Goal: Transaction & Acquisition: Purchase product/service

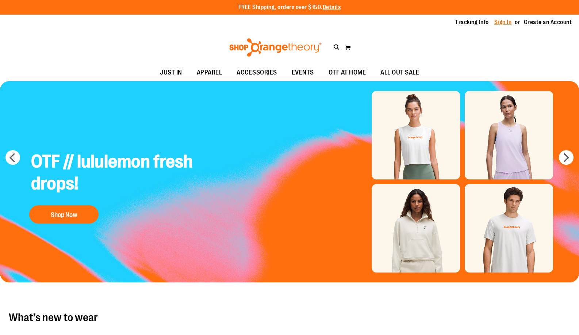
click at [498, 24] on link "Sign In" at bounding box center [503, 22] width 18 height 8
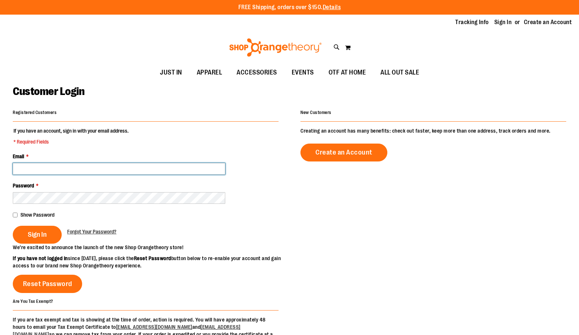
click at [68, 171] on input "Email *" at bounding box center [119, 169] width 213 height 12
click at [49, 169] on input "**********" at bounding box center [119, 169] width 213 height 12
type input "**********"
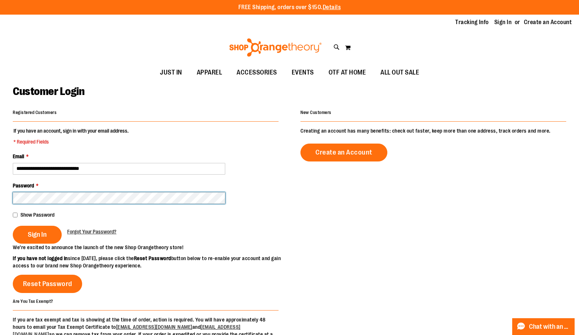
click at [13, 226] on button "Sign In" at bounding box center [37, 235] width 49 height 18
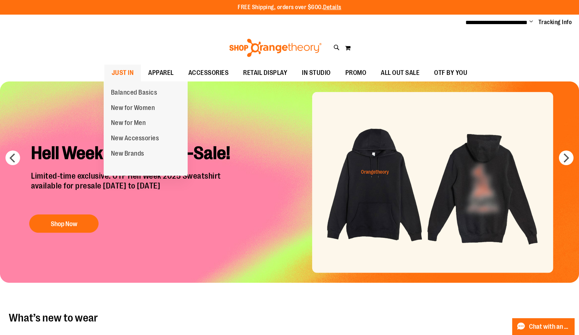
click at [130, 73] on span "JUST IN" at bounding box center [123, 73] width 22 height 16
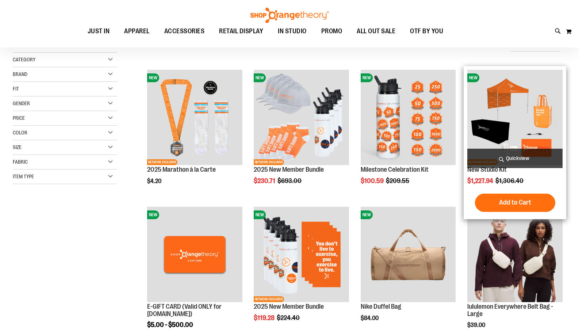
scroll to position [109, 0]
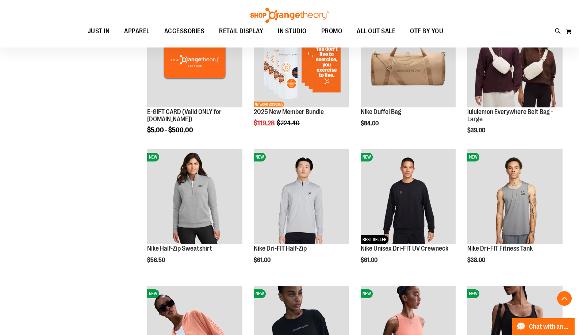
scroll to position [292, 0]
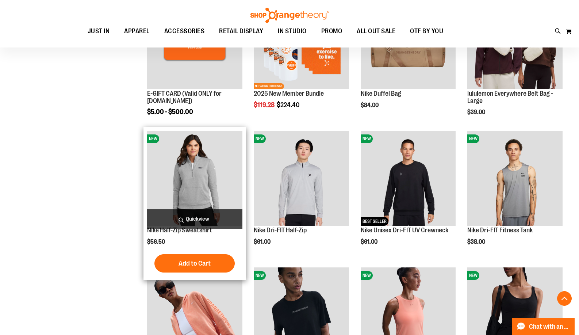
click at [215, 173] on img "product" at bounding box center [194, 178] width 95 height 95
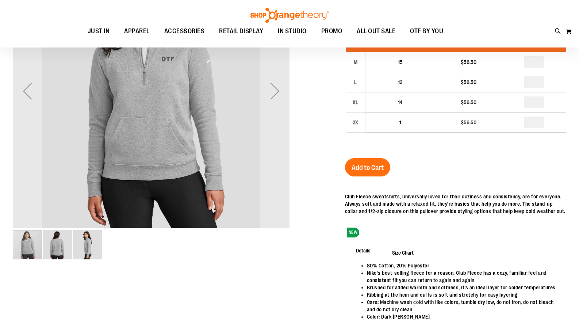
scroll to position [72, 0]
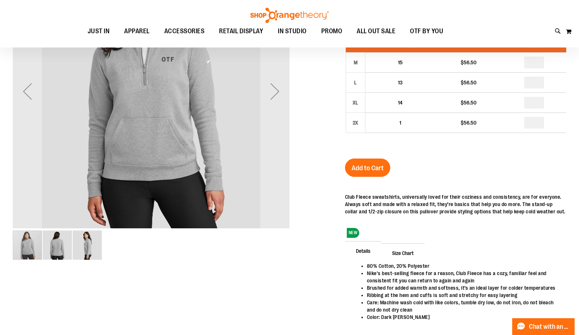
click at [88, 248] on img "image 3 of 3" at bounding box center [87, 244] width 29 height 29
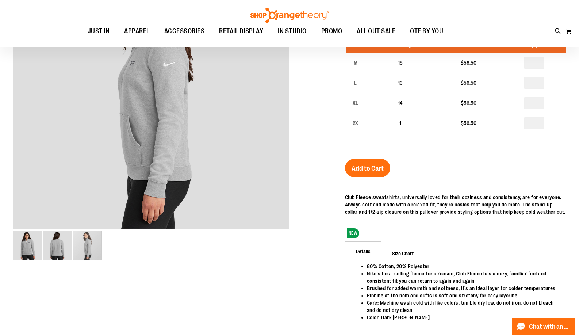
scroll to position [20, 0]
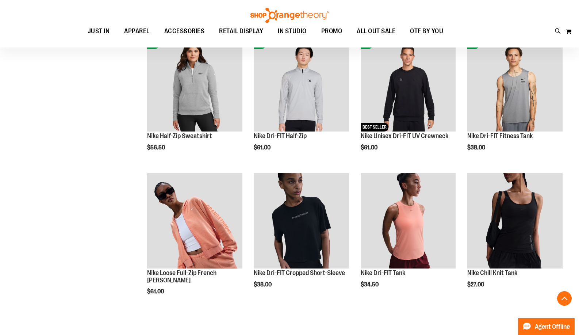
scroll to position [408, 0]
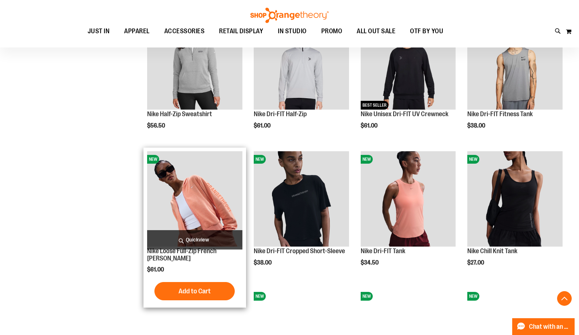
click at [211, 189] on img "product" at bounding box center [194, 198] width 95 height 95
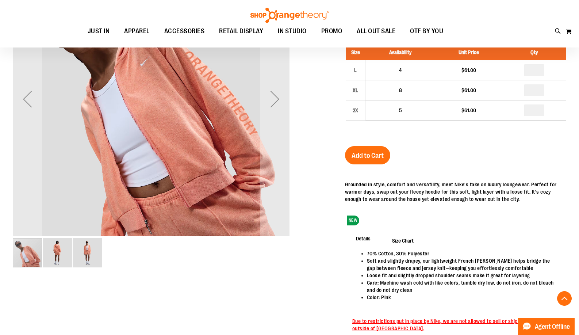
click at [57, 256] on img "image 2 of 3" at bounding box center [57, 252] width 29 height 29
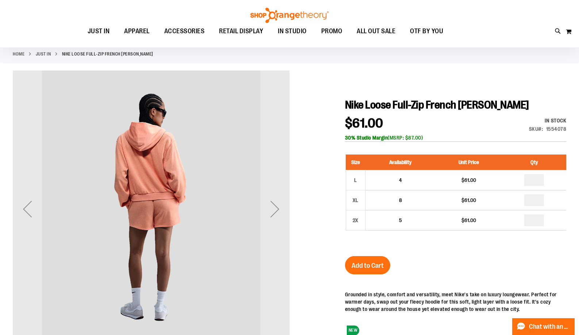
scroll to position [109, 0]
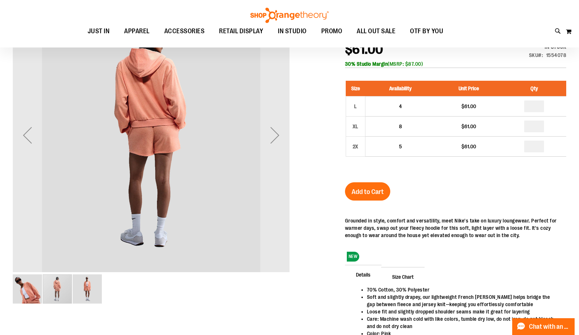
click at [96, 288] on img "image 3 of 3" at bounding box center [87, 288] width 29 height 29
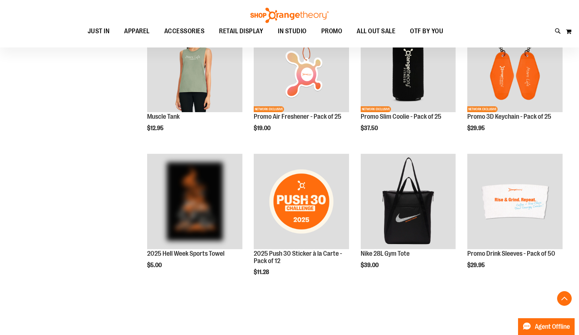
scroll to position [407, 0]
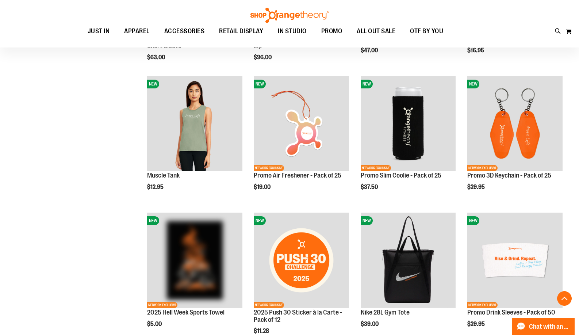
scroll to position [371, 0]
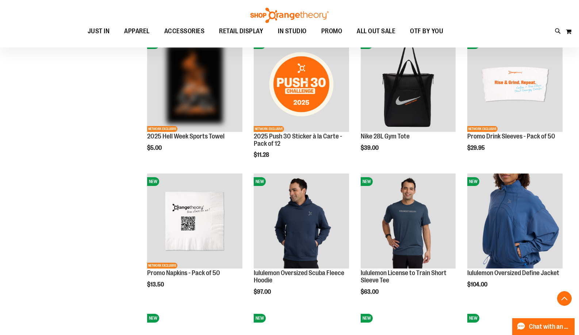
scroll to position [554, 0]
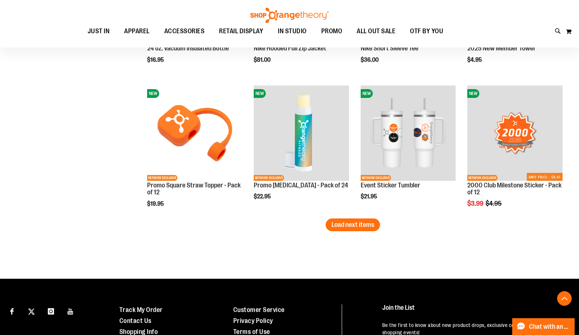
scroll to position [1247, 0]
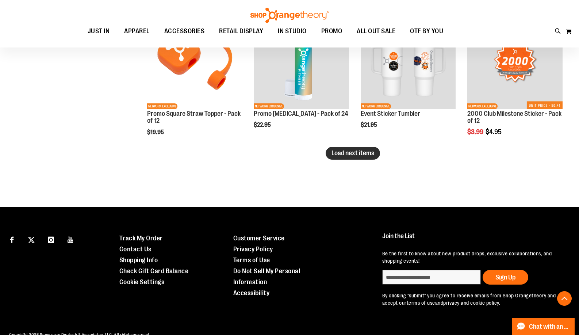
click at [361, 157] on button "Load next items" at bounding box center [353, 153] width 54 height 13
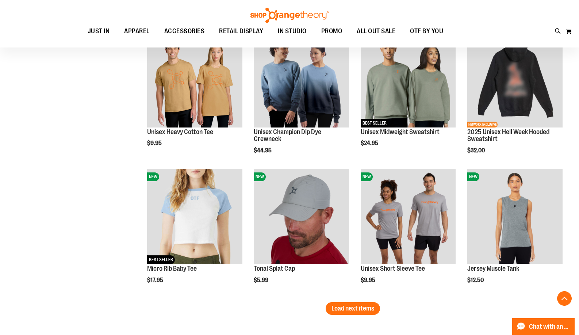
scroll to position [1503, 0]
click at [338, 308] on span "Load next items" at bounding box center [353, 307] width 43 height 7
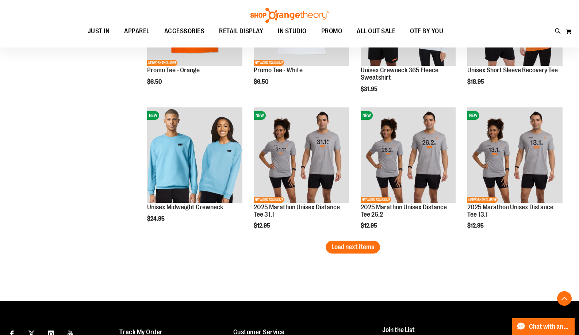
scroll to position [1978, 0]
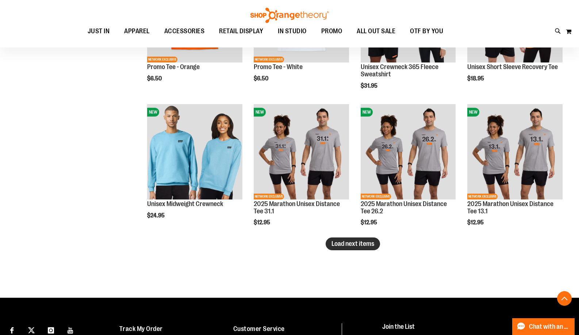
click at [359, 245] on span "Load next items" at bounding box center [353, 243] width 43 height 7
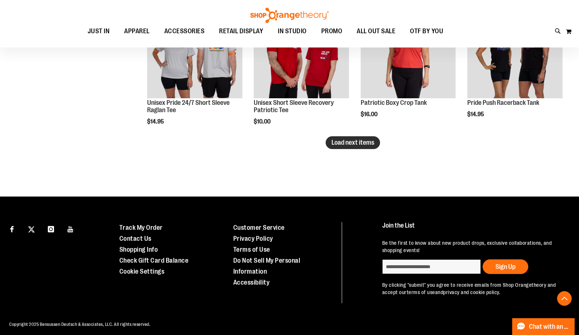
click at [362, 146] on span "Load next items" at bounding box center [353, 142] width 43 height 7
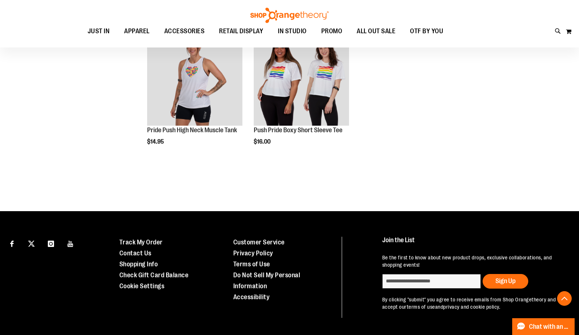
scroll to position [2452, 0]
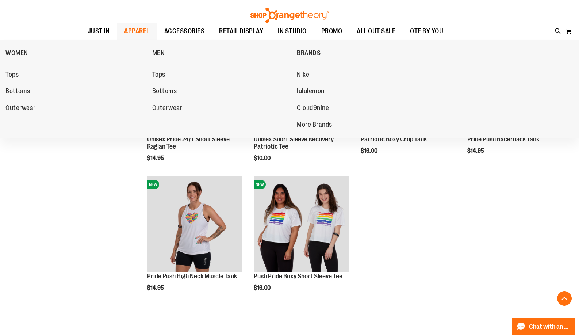
click at [141, 29] on span "APPAREL" at bounding box center [137, 31] width 26 height 16
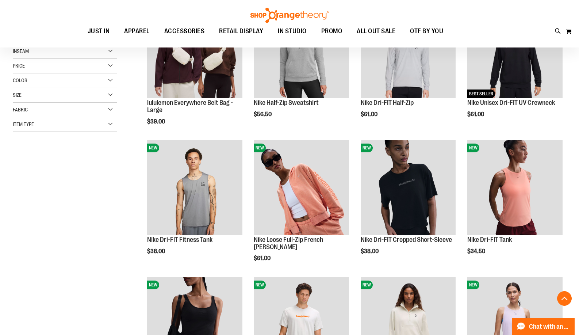
scroll to position [219, 0]
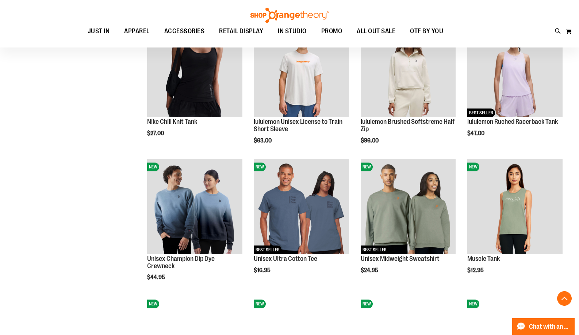
scroll to position [401, 0]
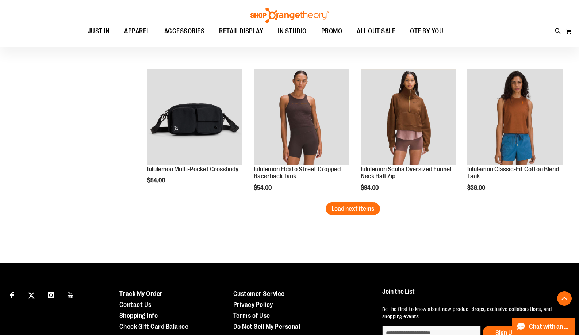
scroll to position [1241, 0]
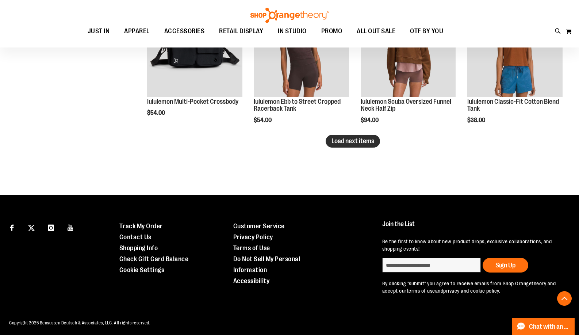
click at [353, 141] on span "Load next items" at bounding box center [353, 140] width 43 height 7
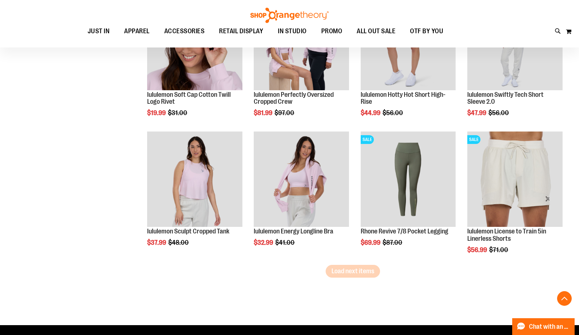
scroll to position [1533, 0]
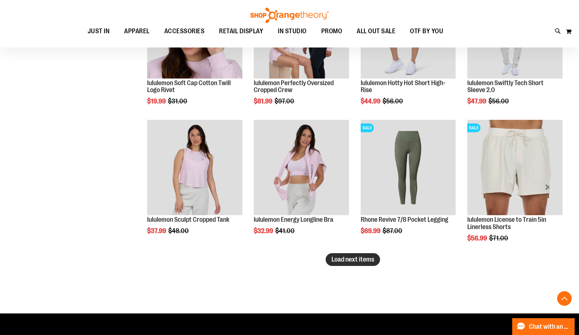
click at [363, 258] on span "Load next items" at bounding box center [353, 259] width 43 height 7
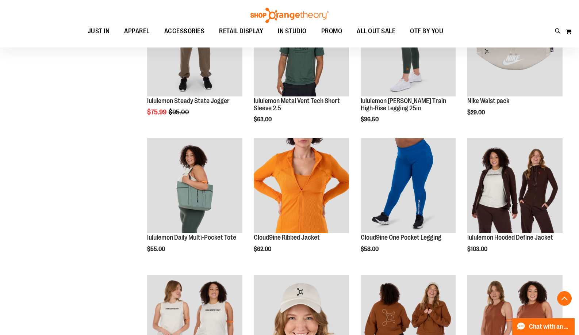
scroll to position [1898, 0]
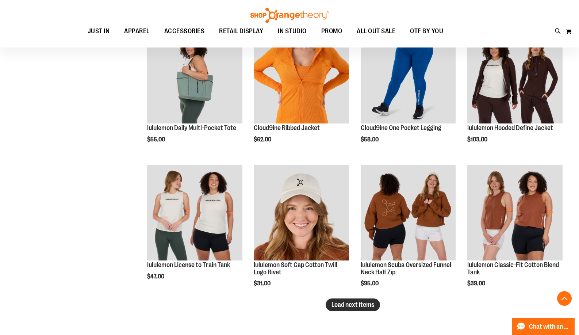
click at [343, 306] on span "Load next items" at bounding box center [353, 304] width 43 height 7
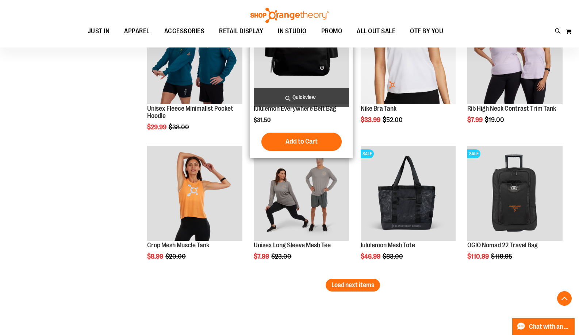
scroll to position [2337, 0]
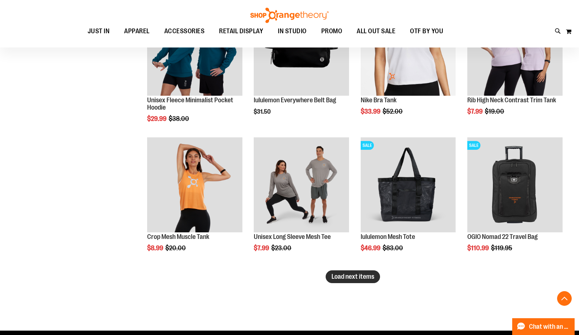
click at [356, 282] on button "Load next items" at bounding box center [353, 276] width 54 height 13
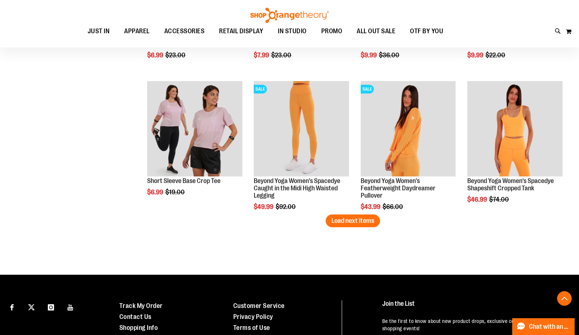
scroll to position [2811, 0]
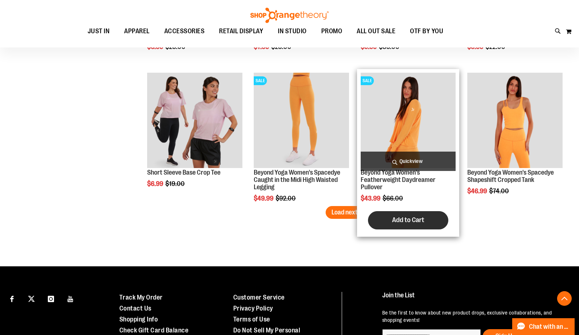
click at [368, 217] on button "Add to Cart" at bounding box center [408, 220] width 80 height 18
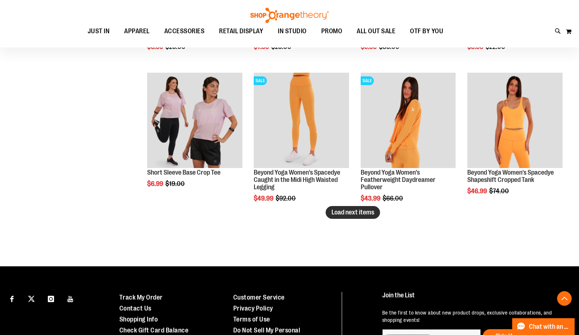
click at [370, 212] on span "Load next items" at bounding box center [353, 211] width 43 height 7
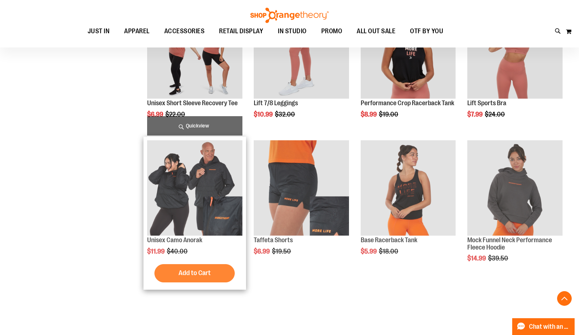
scroll to position [137, 0]
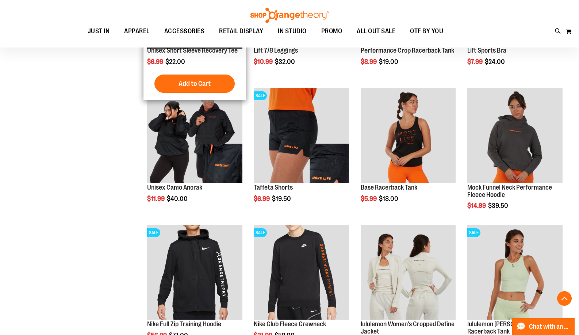
scroll to position [466, 0]
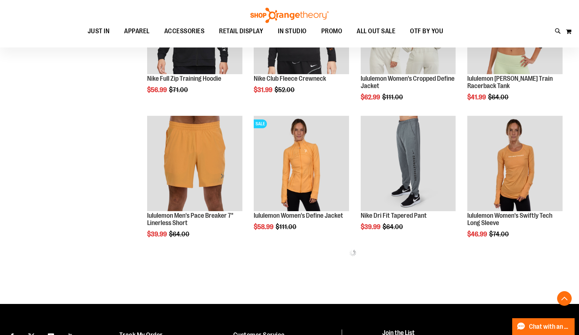
scroll to position [502, 0]
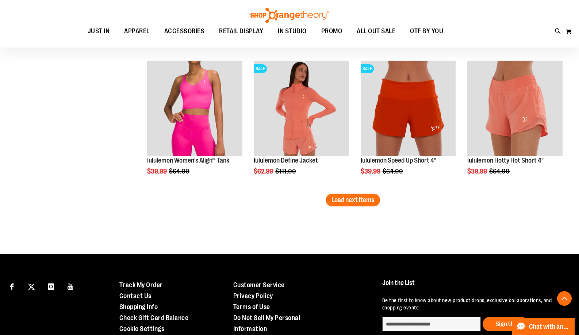
scroll to position [1123, 0]
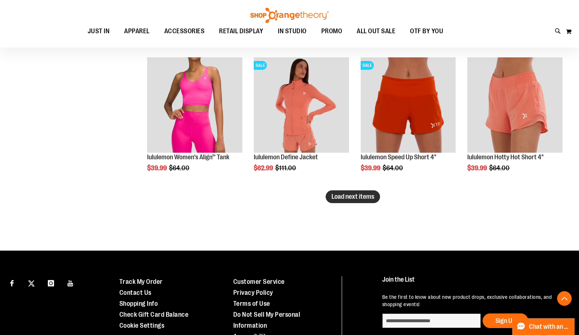
click at [355, 197] on span "Load next items" at bounding box center [353, 196] width 43 height 7
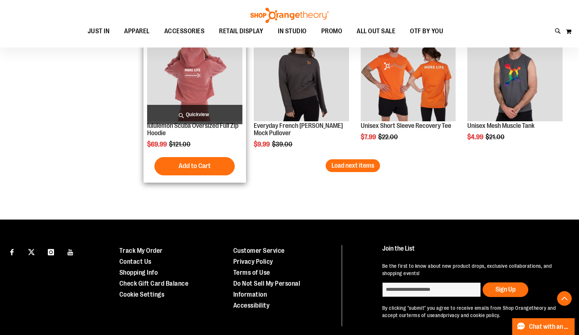
scroll to position [1520, 0]
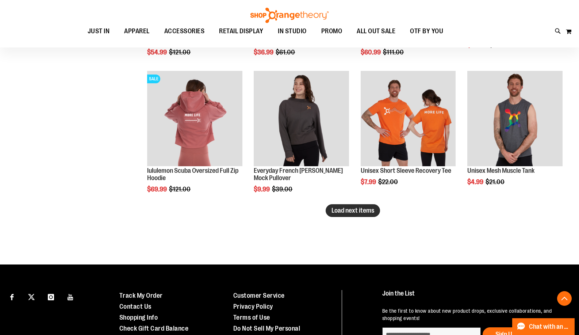
click at [370, 214] on button "Load next items" at bounding box center [353, 210] width 54 height 13
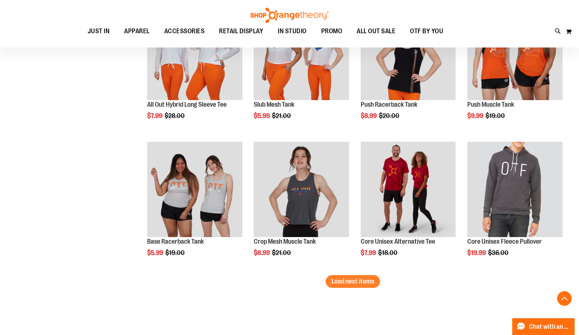
scroll to position [1885, 0]
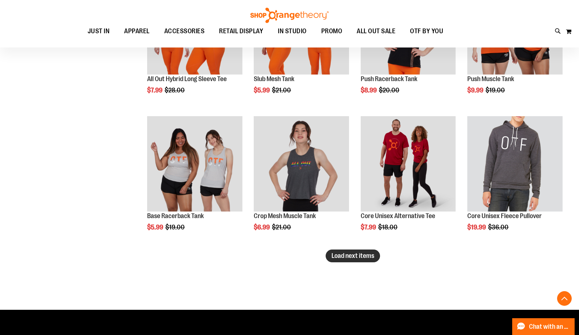
click at [344, 255] on span "Load next items" at bounding box center [353, 255] width 43 height 7
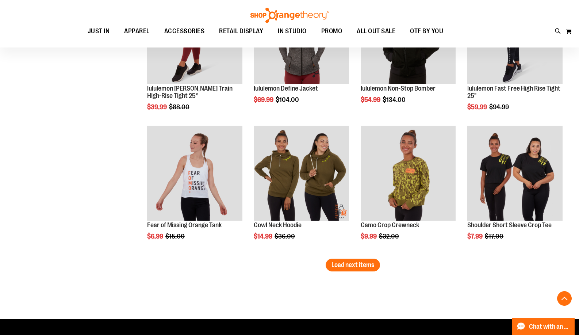
scroll to position [2287, 0]
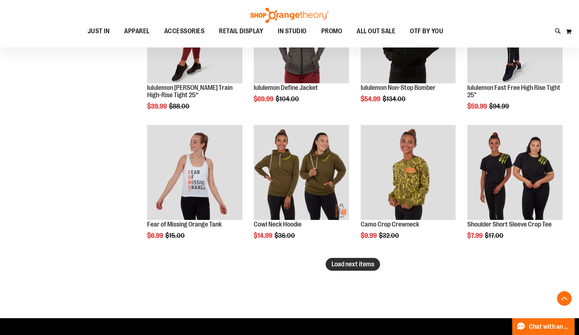
click at [368, 264] on span "Load next items" at bounding box center [353, 263] width 43 height 7
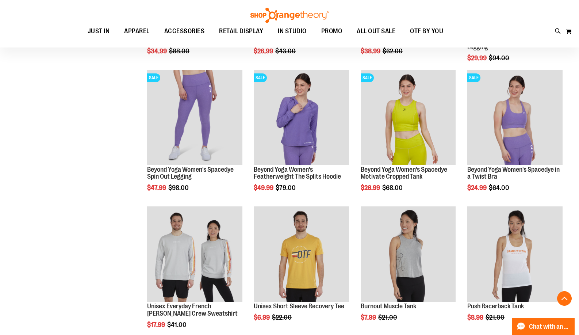
scroll to position [2761, 0]
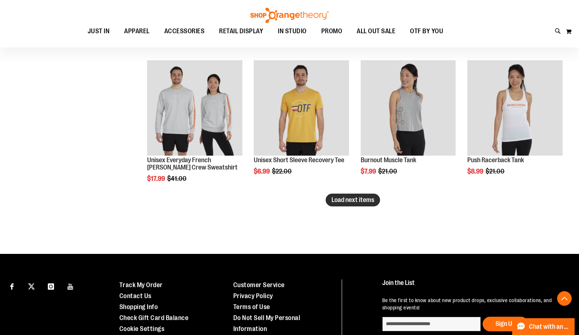
click at [355, 203] on span "Load next items" at bounding box center [353, 199] width 43 height 7
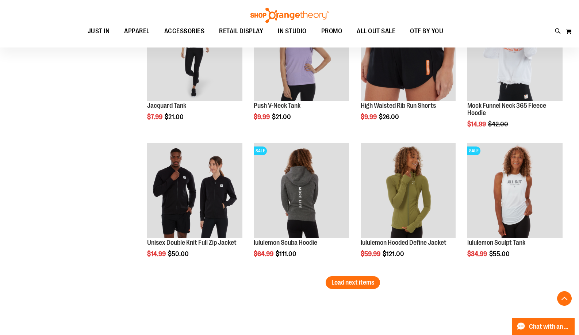
scroll to position [3090, 0]
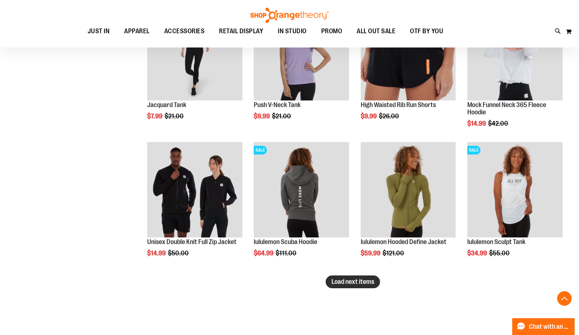
click at [337, 278] on span "Load next items" at bounding box center [353, 281] width 43 height 7
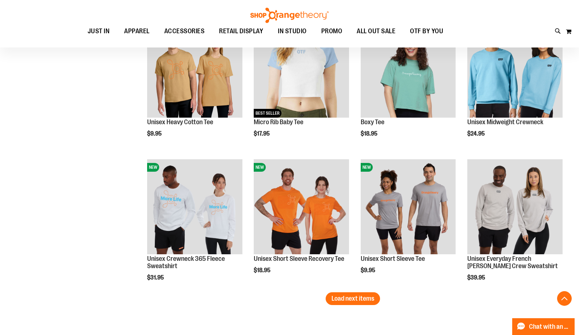
scroll to position [3484, 0]
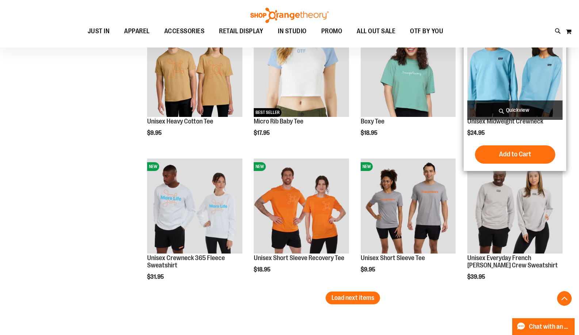
click at [533, 74] on img "product" at bounding box center [514, 69] width 95 height 95
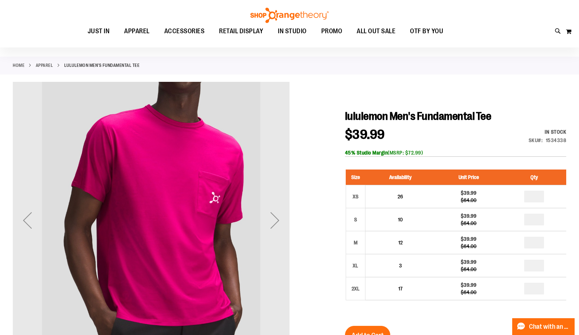
scroll to position [36, 0]
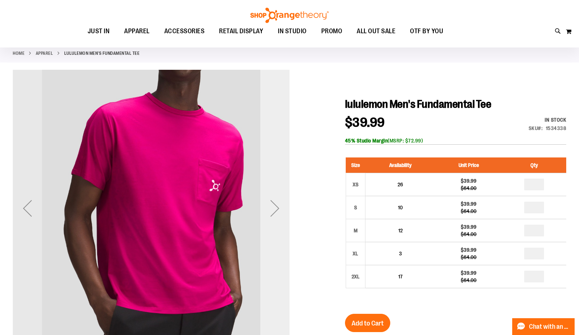
click at [275, 209] on div "Next" at bounding box center [274, 208] width 29 height 29
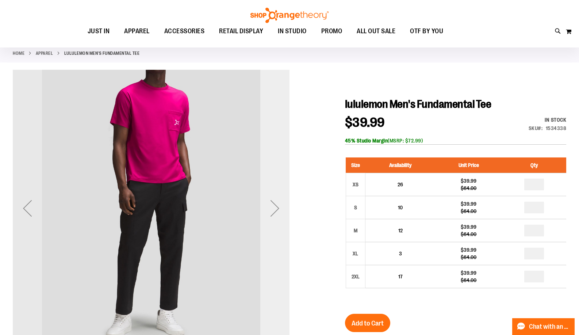
click at [275, 209] on div "Next" at bounding box center [274, 208] width 29 height 29
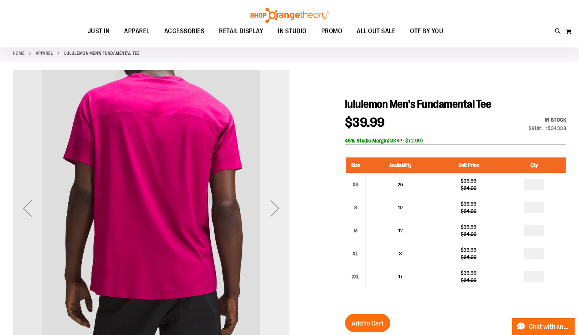
click at [276, 208] on div "Next" at bounding box center [274, 208] width 29 height 29
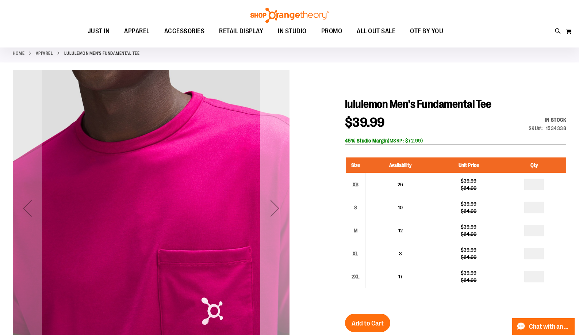
click at [276, 208] on div "Next" at bounding box center [274, 208] width 29 height 29
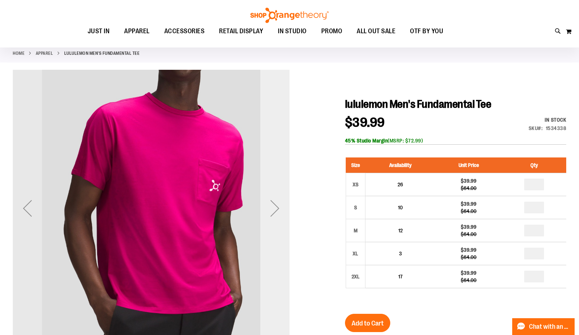
click at [276, 208] on div "Next" at bounding box center [274, 208] width 29 height 29
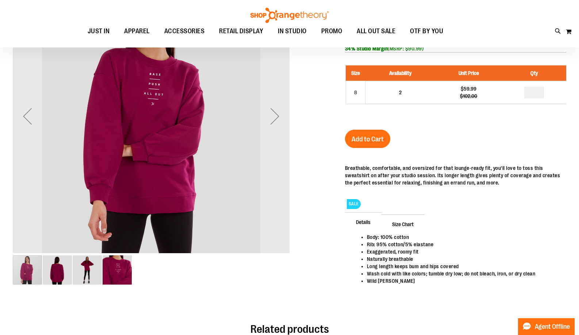
scroll to position [37, 0]
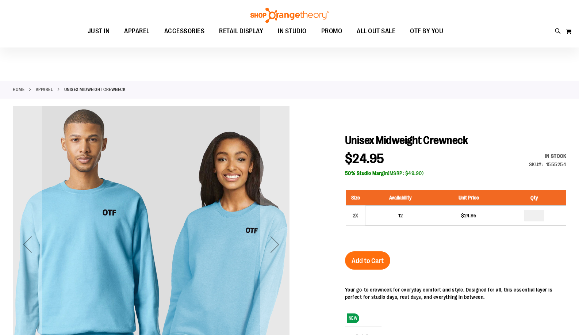
scroll to position [73, 0]
